Goal: Navigation & Orientation: Find specific page/section

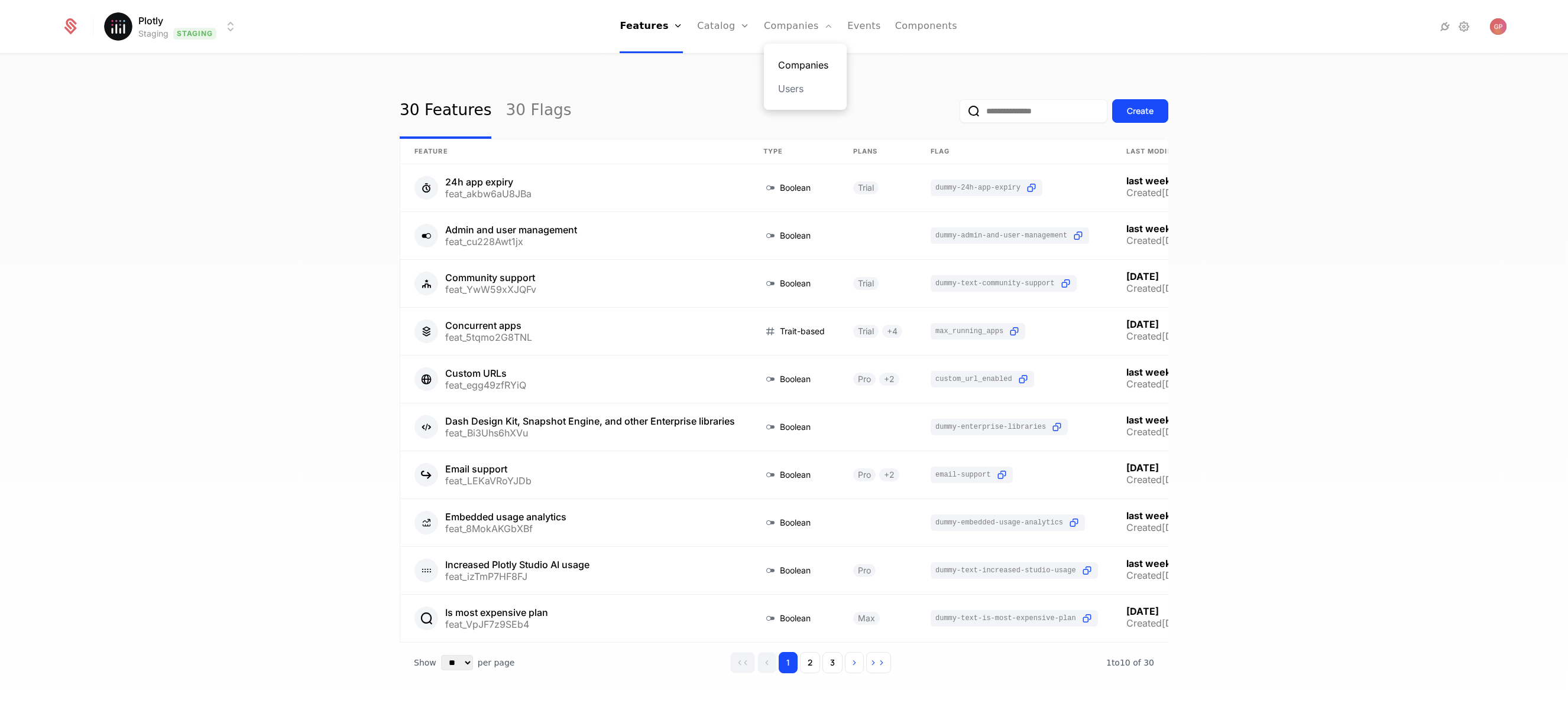
click at [795, 69] on link "Companies" at bounding box center [805, 65] width 54 height 14
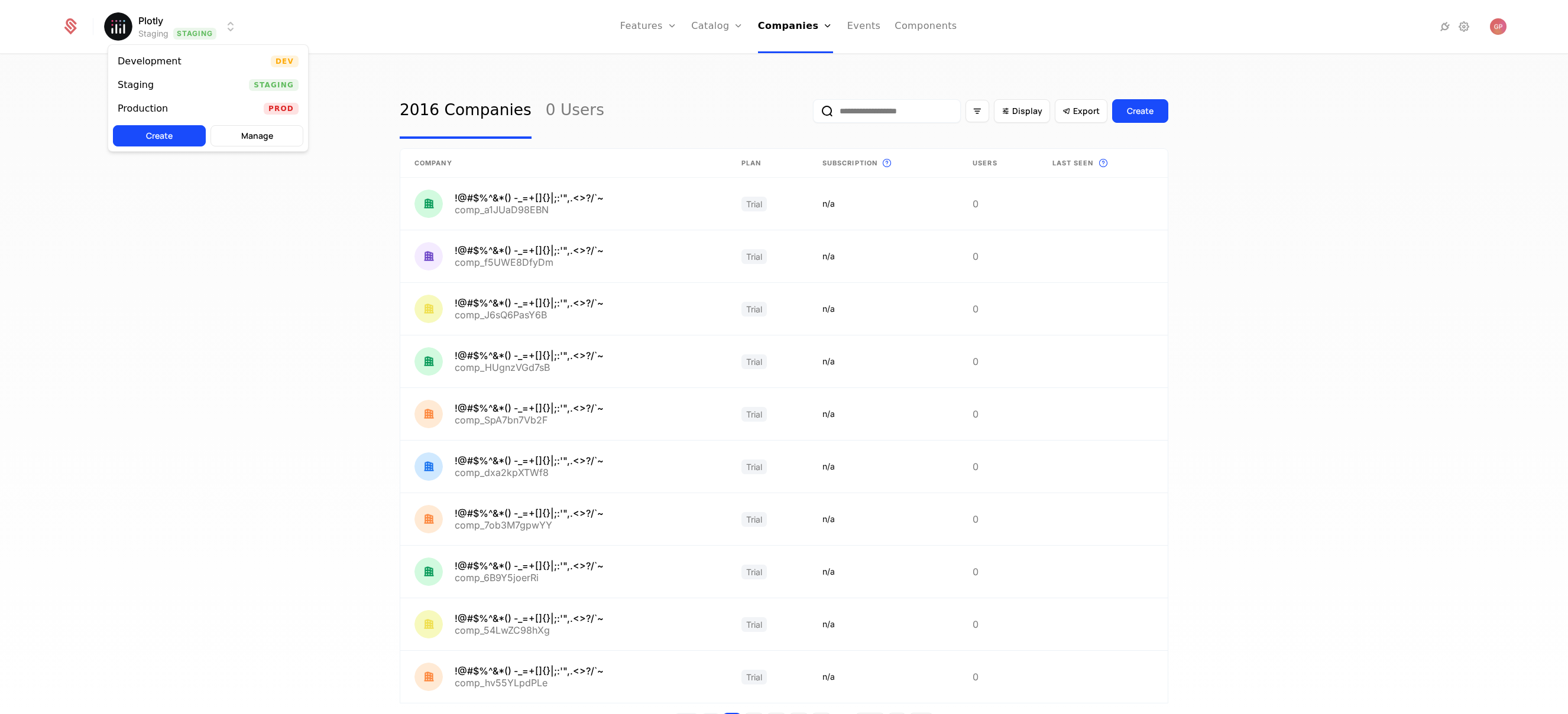
click at [214, 26] on html "Plotly Staging Staging Features Features Flags Catalog Plans Add Ons Credits Co…" at bounding box center [784, 357] width 1568 height 714
click at [190, 70] on div "Development Dev" at bounding box center [208, 61] width 200 height 24
